Goal: Information Seeking & Learning: Learn about a topic

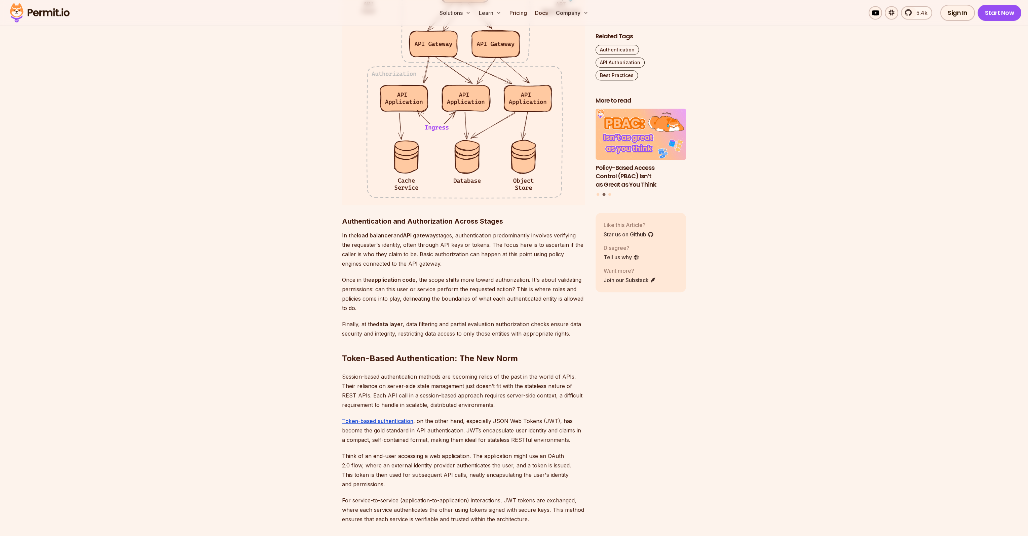
scroll to position [1244, 0]
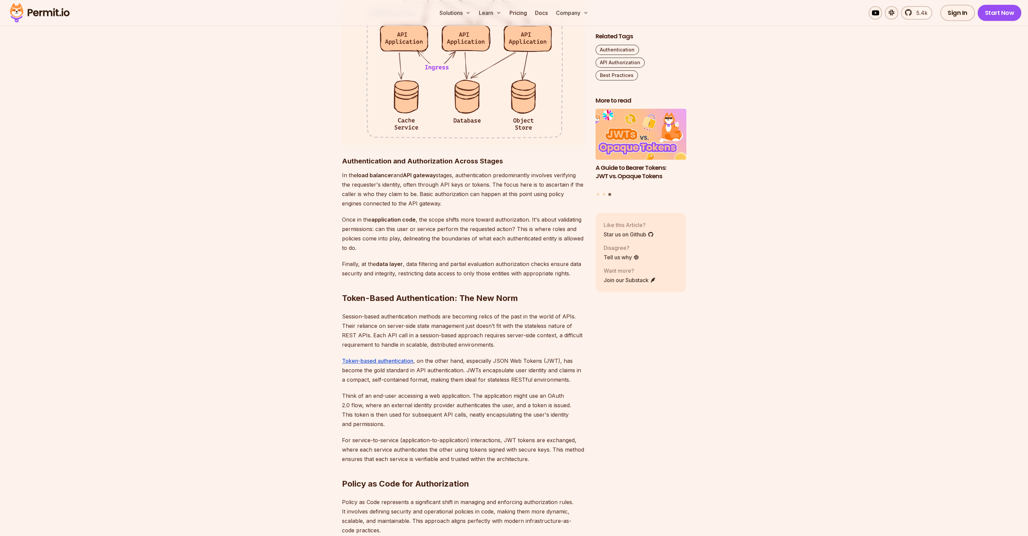
drag, startPoint x: 233, startPoint y: 354, endPoint x: 215, endPoint y: 293, distance: 63.7
click at [215, 293] on section "Table of Contents Introduction Strong access control is a major concern when it…" at bounding box center [514, 394] width 1028 height 2483
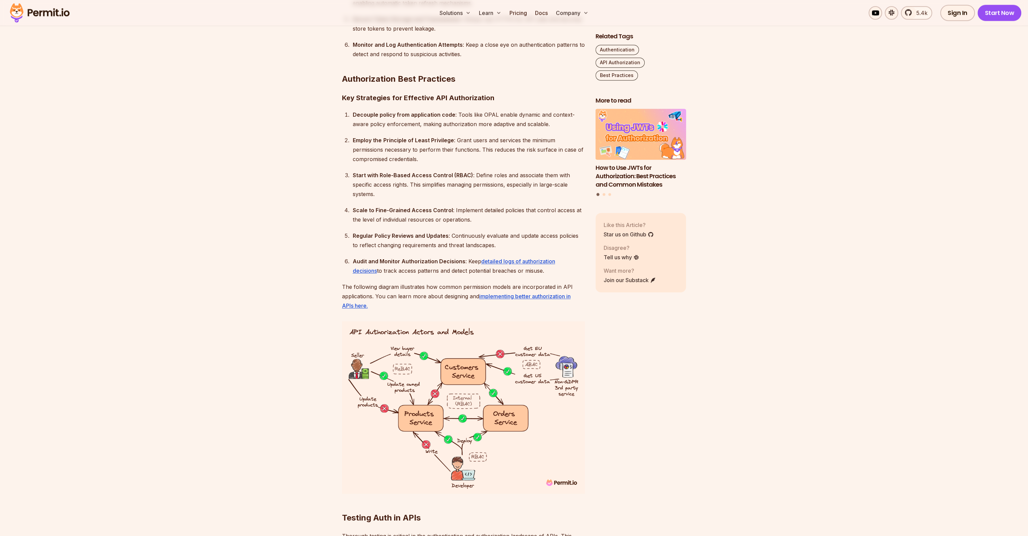
scroll to position [2017, 0]
drag, startPoint x: 310, startPoint y: 409, endPoint x: 238, endPoint y: 413, distance: 71.7
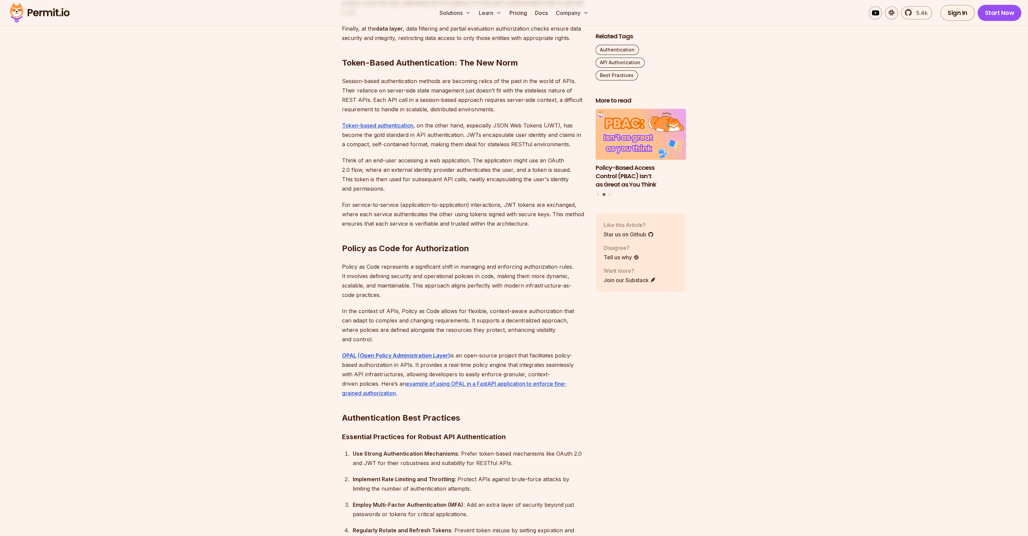
scroll to position [1244, 0]
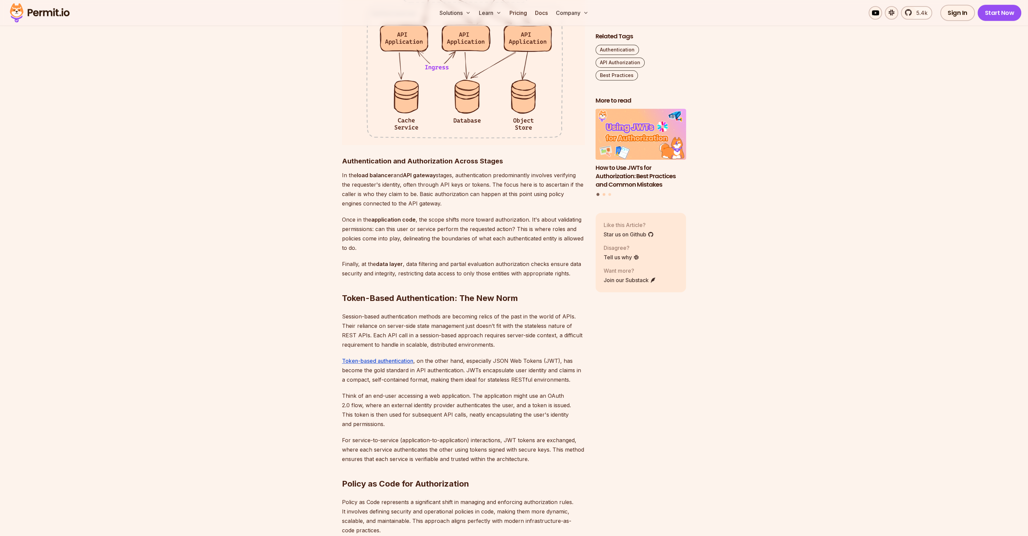
click at [603, 195] on button "Go to slide 2" at bounding box center [603, 194] width 3 height 3
click at [612, 194] on div "Policy-Based Access Control (PBAC) Isn’t as Great as You Think A Guide to Beare…" at bounding box center [640, 153] width 91 height 88
